Goal: Transaction & Acquisition: Purchase product/service

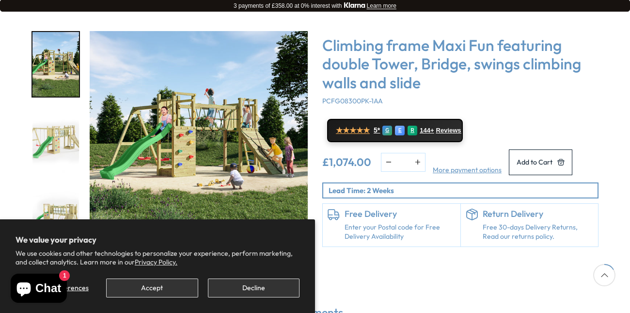
scroll to position [145, 0]
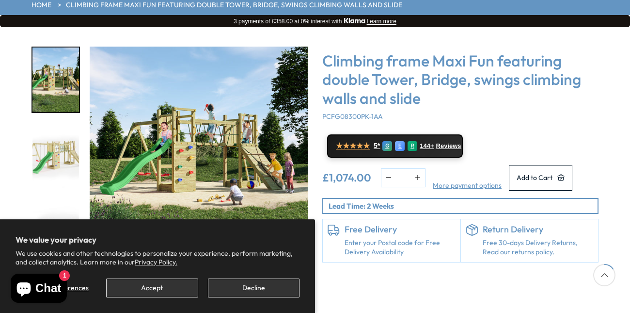
click at [45, 123] on img "2 / 8" at bounding box center [55, 155] width 47 height 64
click at [43, 72] on img "1 / 8" at bounding box center [55, 80] width 47 height 64
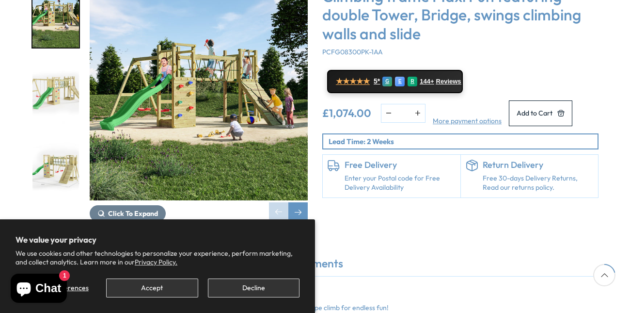
scroll to position [194, 0]
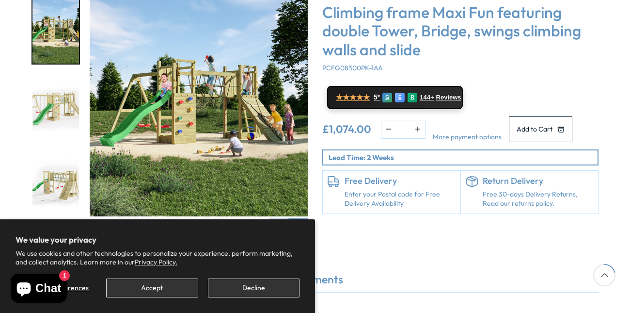
click at [53, 151] on img "3 / 8" at bounding box center [55, 183] width 47 height 64
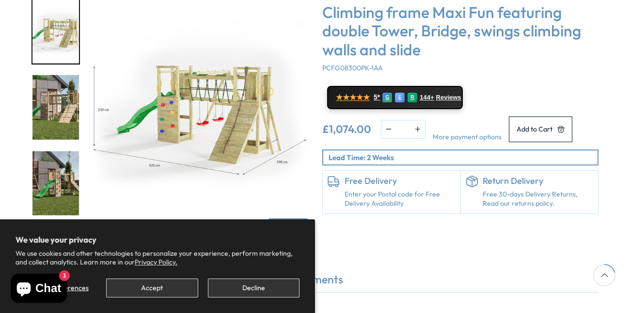
click at [452, 132] on link "More payment options" at bounding box center [467, 137] width 69 height 10
click at [64, 80] on img "4 / 8" at bounding box center [55, 107] width 47 height 64
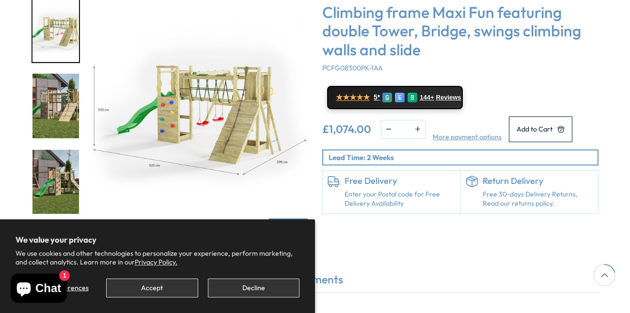
click at [49, 74] on img "4 / 8" at bounding box center [55, 106] width 47 height 64
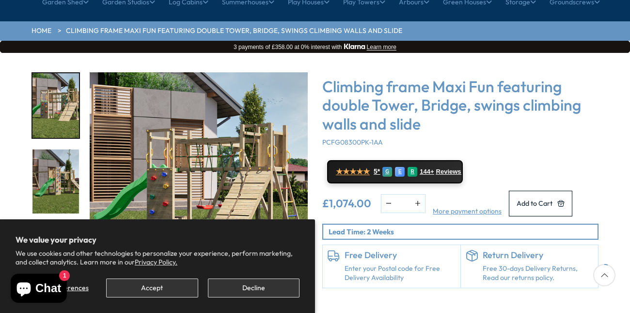
scroll to position [48, 0]
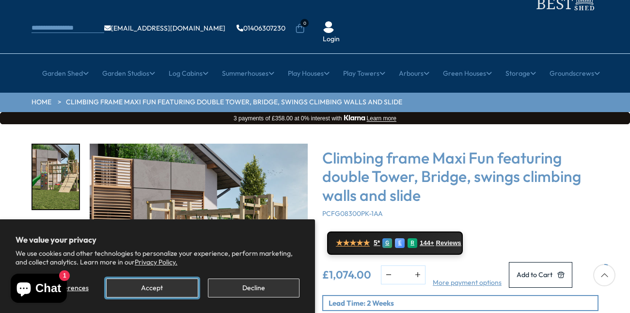
click at [174, 286] on button "Accept" at bounding box center [152, 287] width 92 height 19
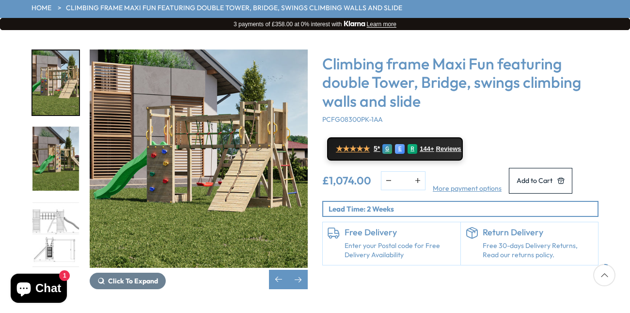
scroll to position [145, 0]
